Goal: Information Seeking & Learning: Learn about a topic

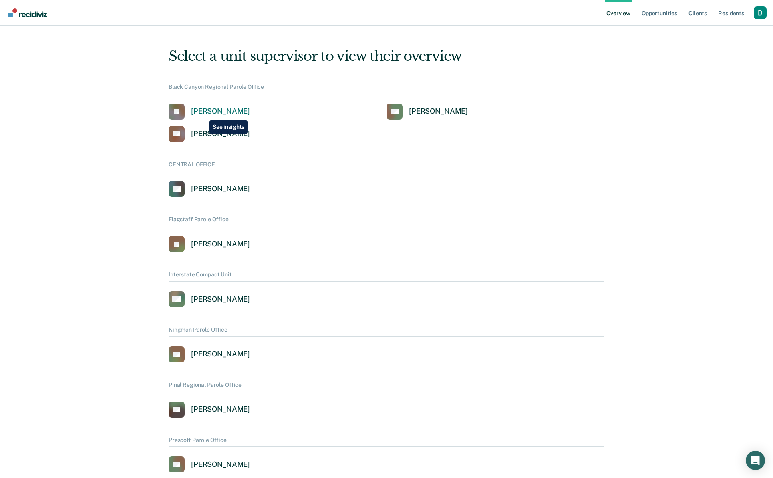
click at [203, 115] on div "[PERSON_NAME]" at bounding box center [220, 111] width 59 height 9
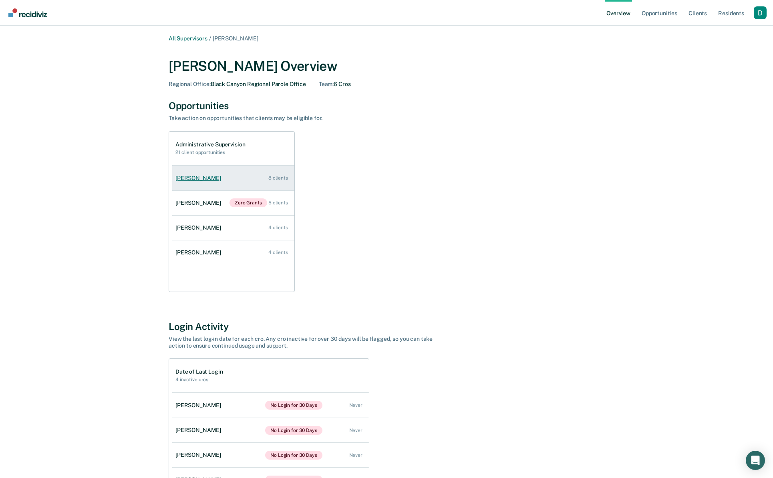
click at [218, 175] on link "[PERSON_NAME] 8 clients" at bounding box center [233, 178] width 122 height 23
